Goal: Task Accomplishment & Management: Complete application form

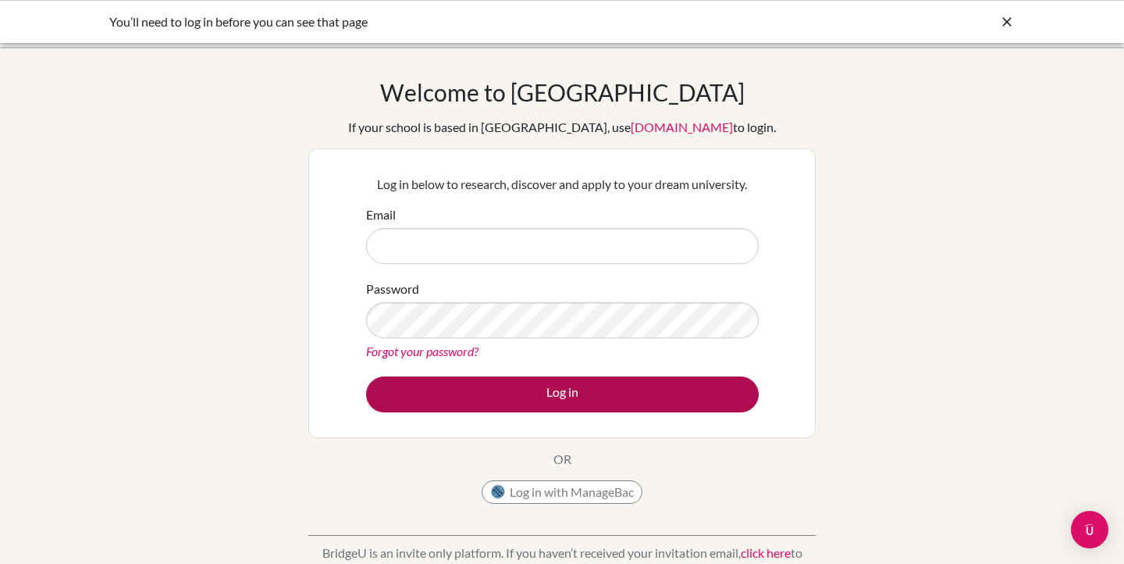
type input "[EMAIL_ADDRESS][DOMAIN_NAME]"
click at [640, 376] on button "Log in" at bounding box center [562, 394] width 393 height 36
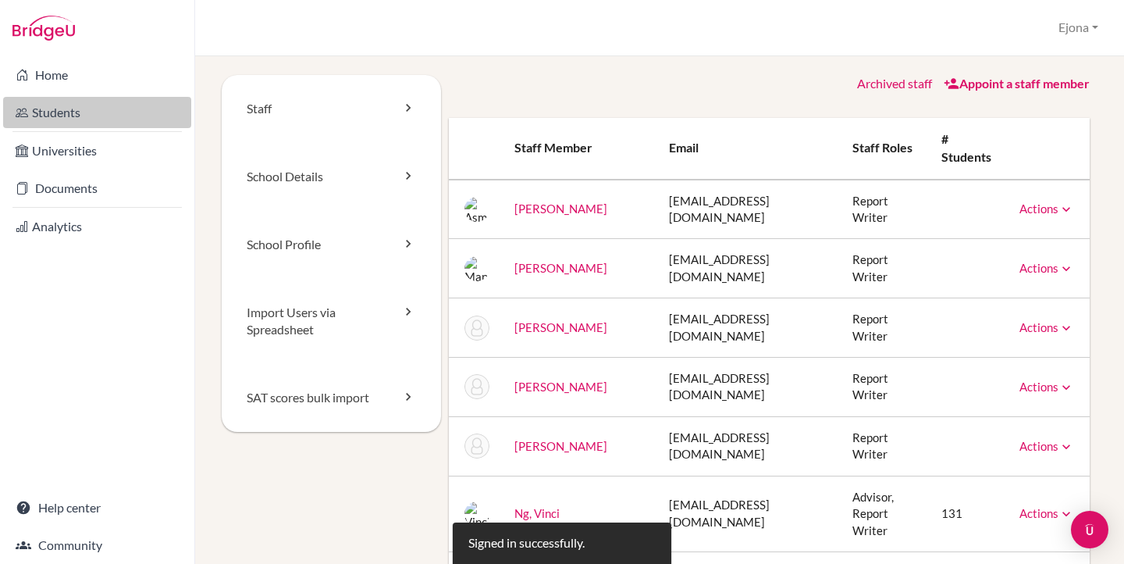
click at [87, 109] on link "Students" at bounding box center [97, 112] width 188 height 31
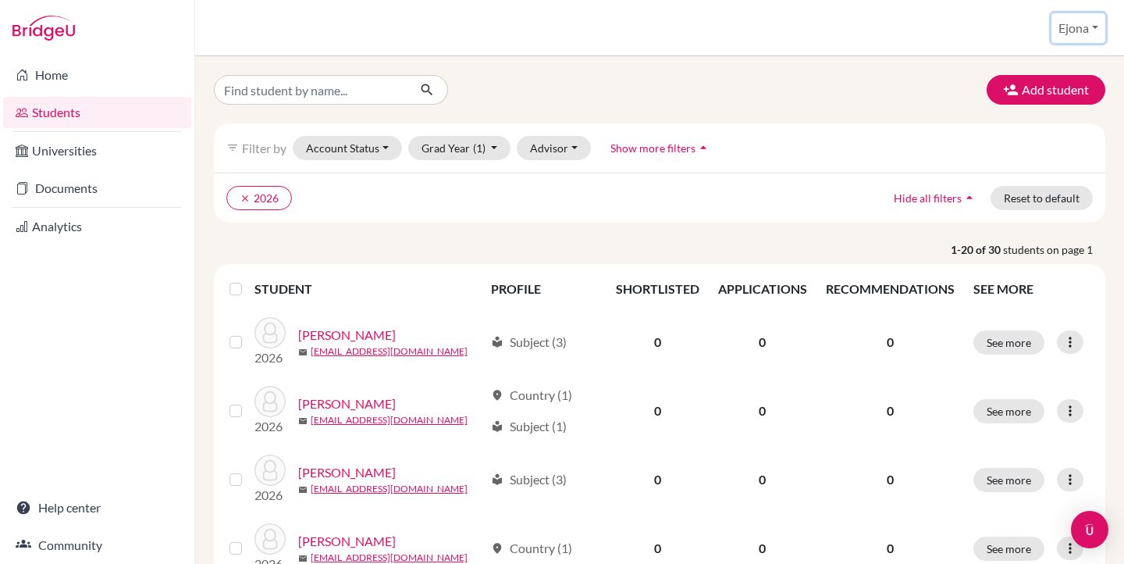
click at [1087, 26] on button "Ejona" at bounding box center [1078, 28] width 54 height 30
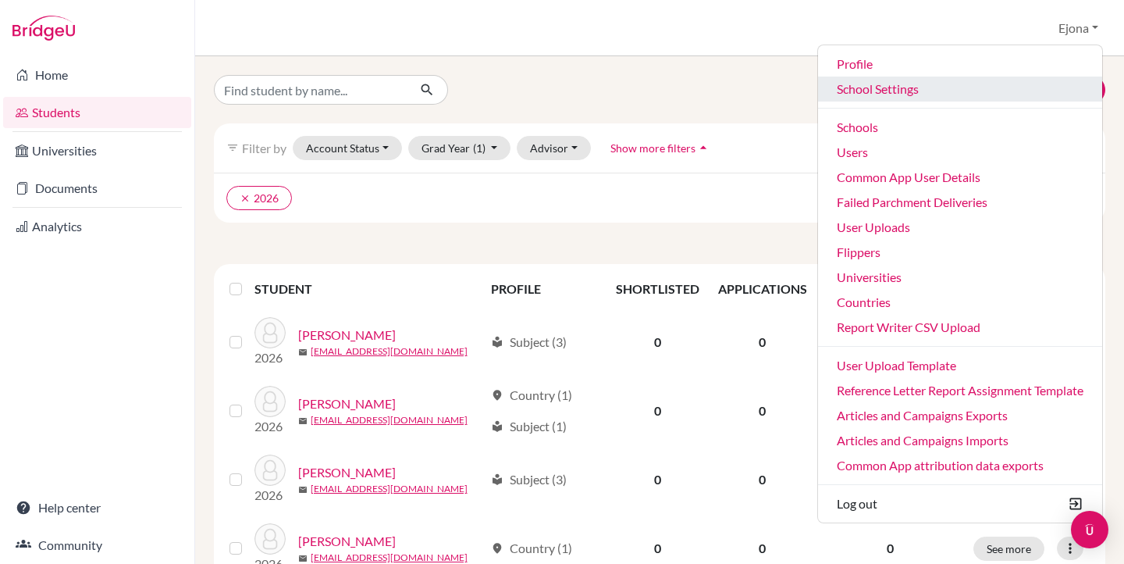
click at [886, 92] on link "School Settings" at bounding box center [960, 88] width 284 height 25
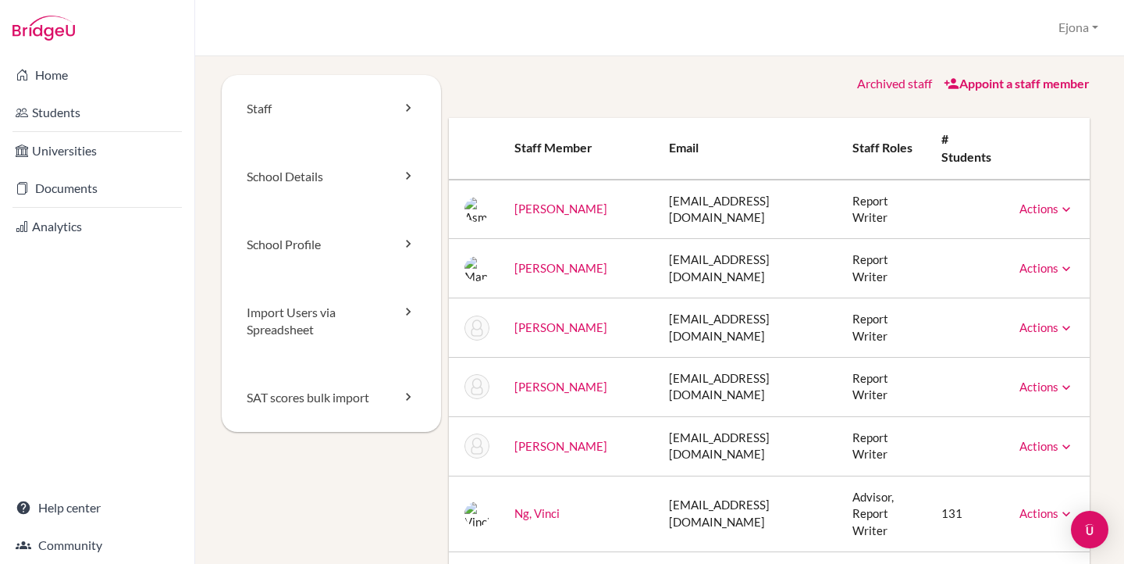
click at [1033, 82] on link "Appoint a staff member" at bounding box center [1017, 83] width 146 height 15
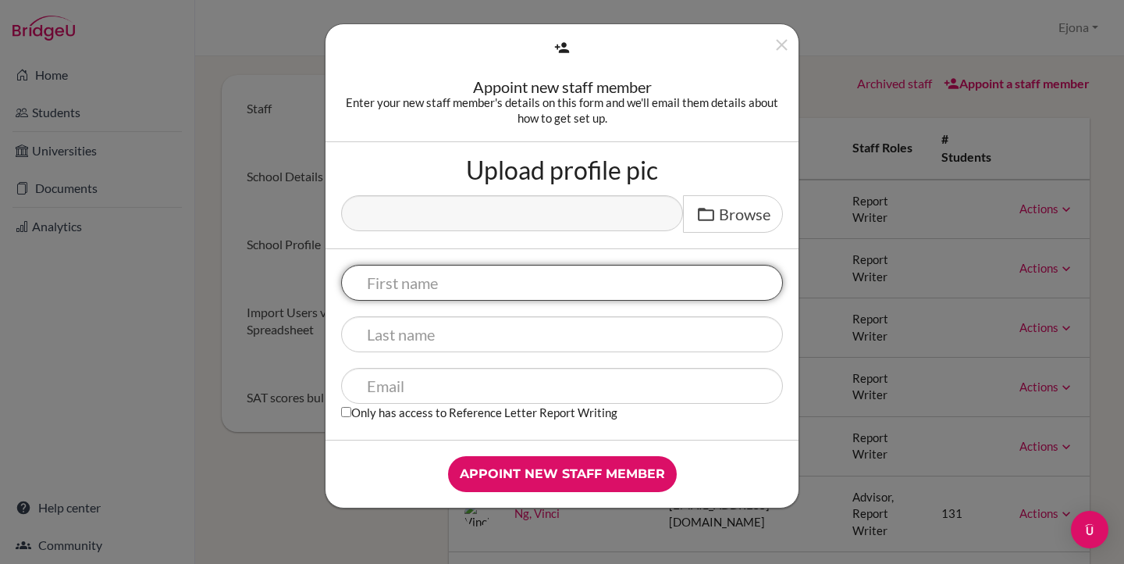
paste input "Amos Tang"
drag, startPoint x: 449, startPoint y: 283, endPoint x: 411, endPoint y: 286, distance: 38.4
click at [411, 286] on input "Amos Tang" at bounding box center [562, 283] width 442 height 36
type input "Amos"
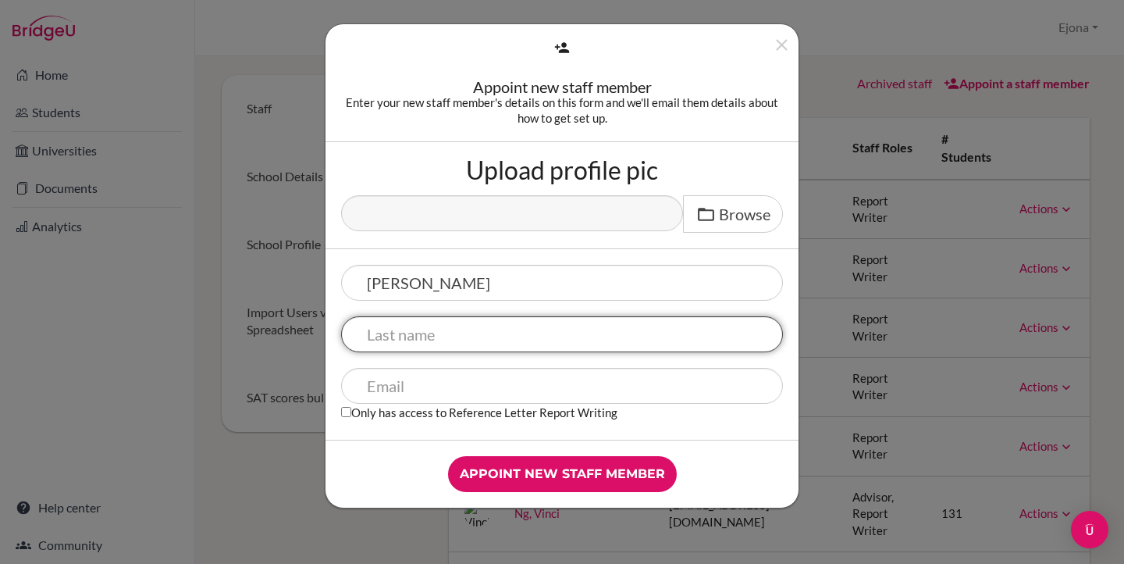
click at [413, 325] on input "text" at bounding box center [562, 334] width 442 height 36
paste input "Tang"
type input "Tang"
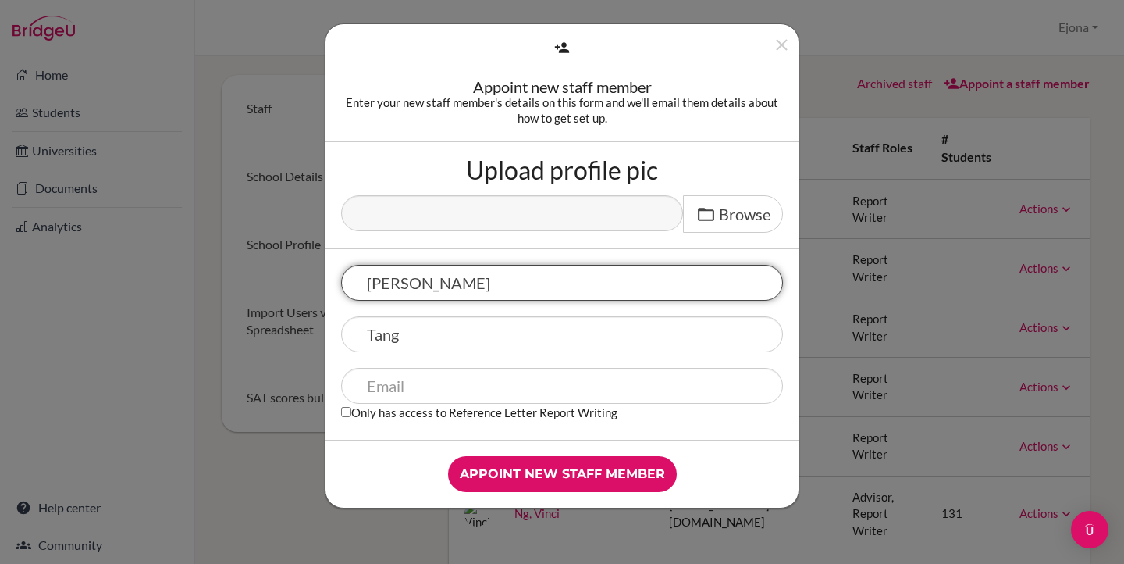
click at [486, 268] on input "Amos" at bounding box center [562, 283] width 442 height 36
click at [482, 284] on input "Amos" at bounding box center [562, 283] width 442 height 36
type input "Amos"
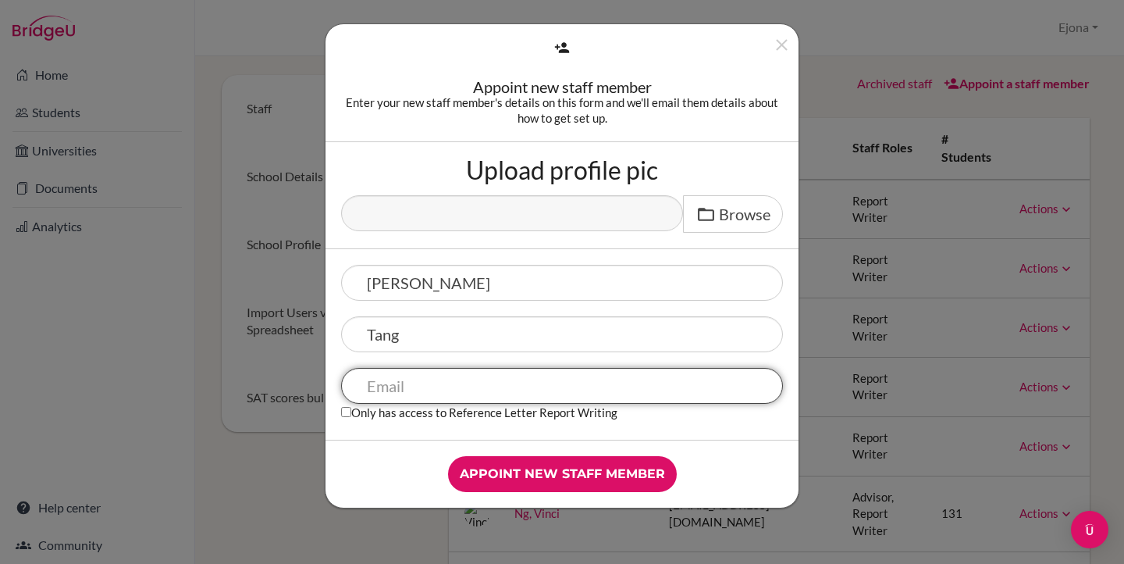
click at [541, 375] on input "text" at bounding box center [562, 386] width 442 height 36
paste input "[EMAIL_ADDRESS][DOMAIN_NAME]"
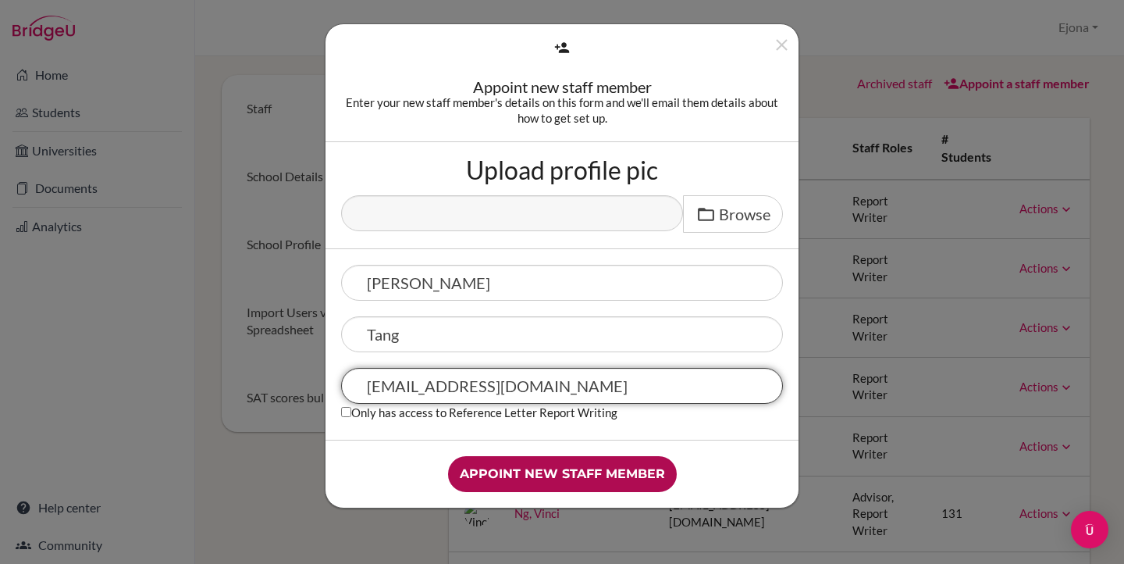
type input "[EMAIL_ADDRESS][DOMAIN_NAME]"
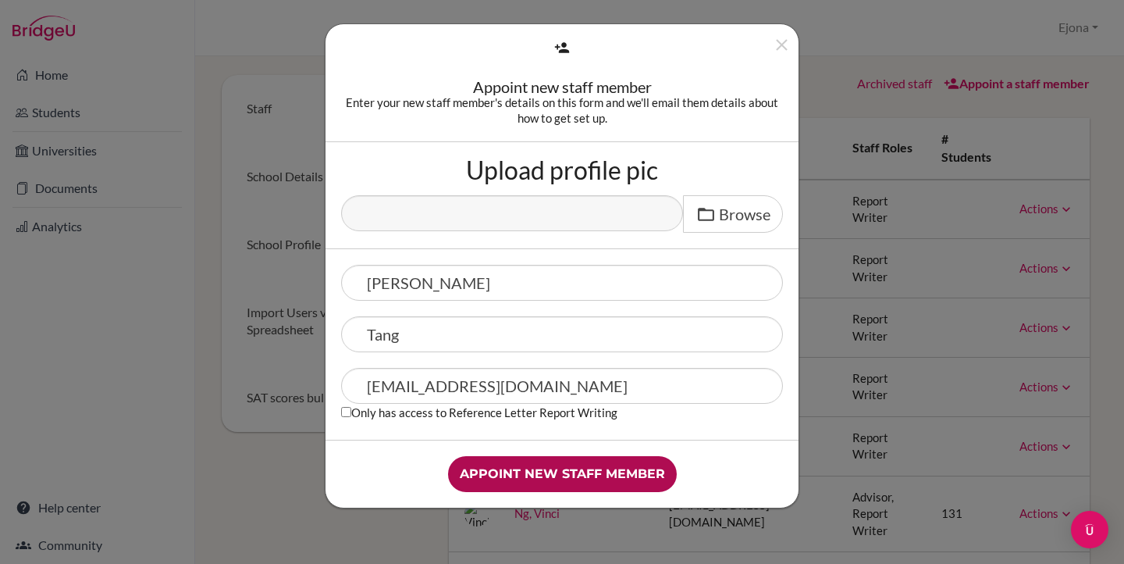
click at [597, 457] on input "Appoint new staff member" at bounding box center [562, 474] width 229 height 36
